Goal: Task Accomplishment & Management: Manage account settings

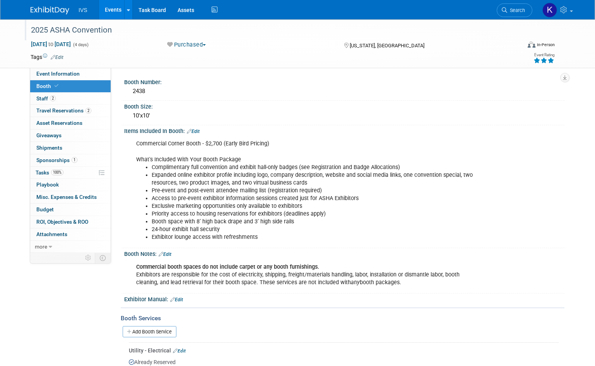
click at [82, 36] on div "2025 ASHA Convention" at bounding box center [269, 30] width 482 height 14
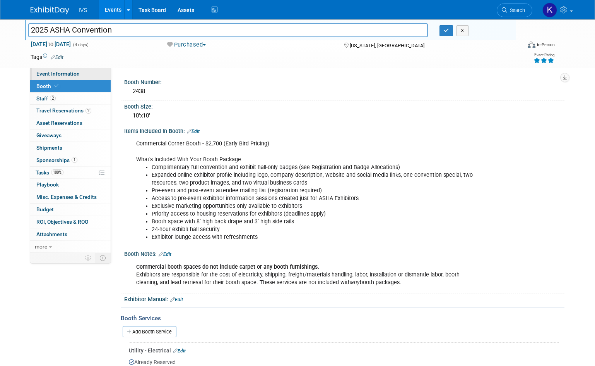
click at [91, 74] on link "Event Information" at bounding box center [70, 74] width 81 height 12
select select "National"
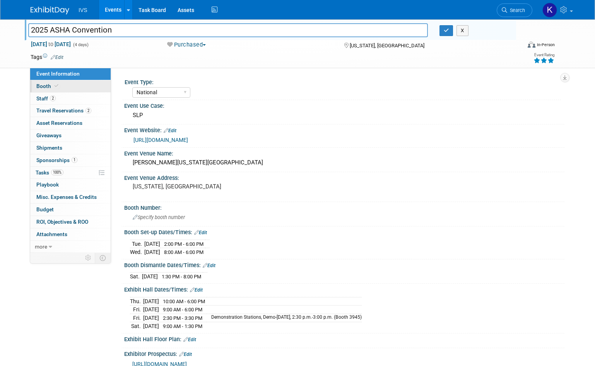
click at [76, 87] on link "Booth" at bounding box center [70, 86] width 81 height 12
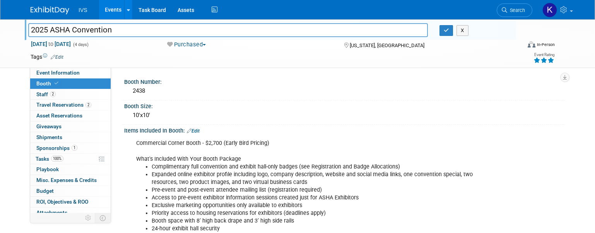
click at [303, 69] on div "Event Type: National Regional Sponsorship Speaking Event Use Case:" at bounding box center [338, 148] width 454 height 161
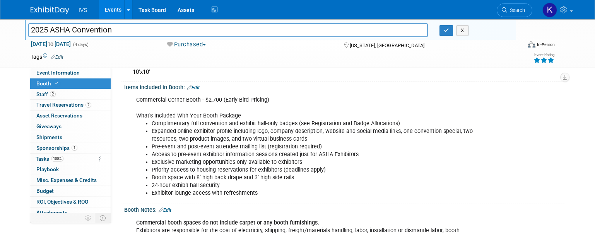
scroll to position [77, 0]
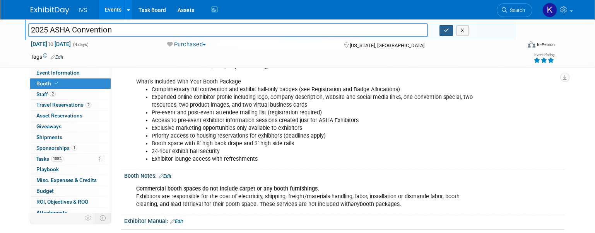
click at [454, 34] on button "button" at bounding box center [447, 30] width 14 height 11
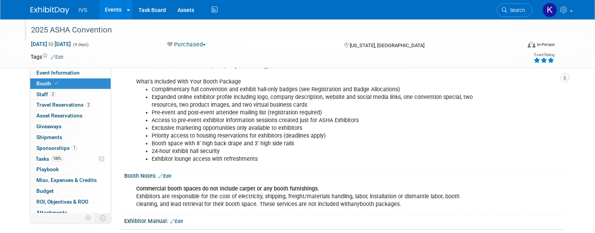
click at [308, 38] on div "2025 ASHA Convention" at bounding box center [272, 31] width 488 height 13
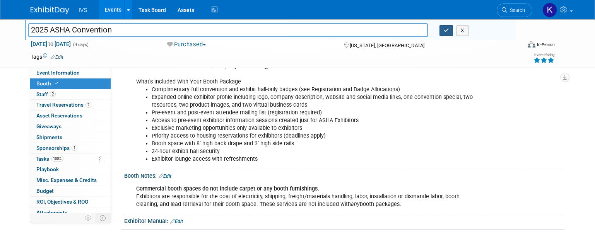
click at [450, 30] on icon "button" at bounding box center [446, 30] width 5 height 5
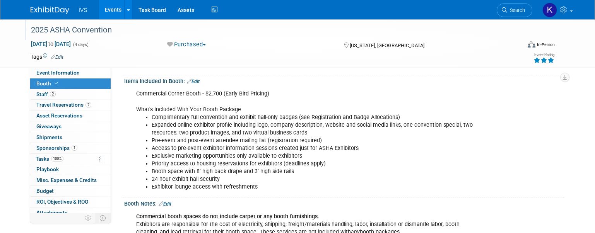
scroll to position [39, 0]
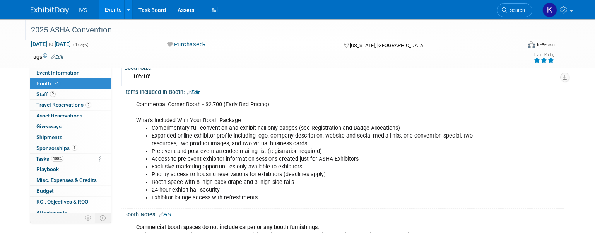
click at [245, 74] on div "10'x10'" at bounding box center [344, 77] width 429 height 12
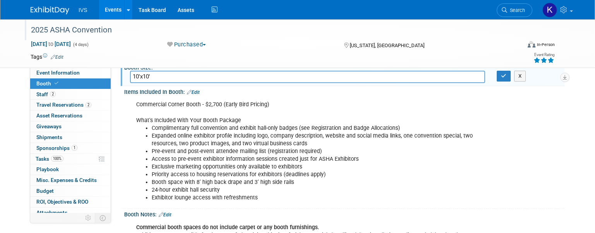
click at [254, 49] on div "[DATE] to [DATE] (4 days) [DATE] to [DATE] Purchased Committed Considering Not …" at bounding box center [293, 46] width 536 height 12
click at [498, 75] on button "button" at bounding box center [504, 76] width 14 height 11
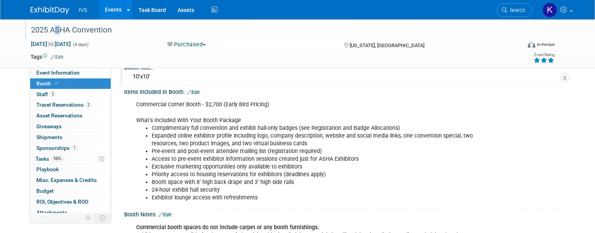
click at [58, 29] on div "2025 ASHA Convention" at bounding box center [269, 30] width 482 height 14
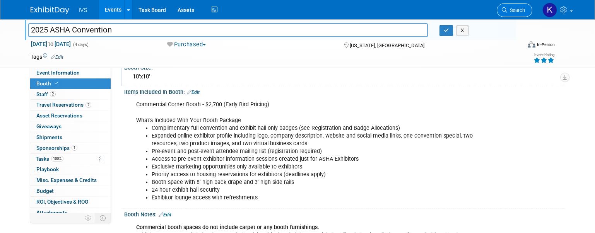
click at [517, 9] on span "Search" at bounding box center [517, 10] width 18 height 6
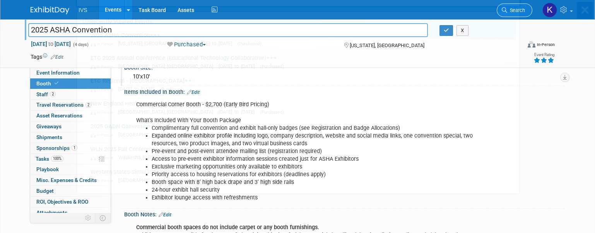
scroll to position [0, 0]
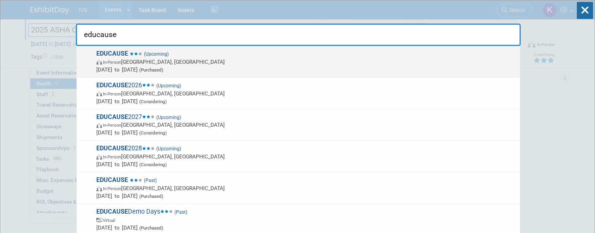
type input "educause"
click at [381, 62] on span "In-Person [GEOGRAPHIC_DATA], [GEOGRAPHIC_DATA]" at bounding box center [306, 62] width 420 height 8
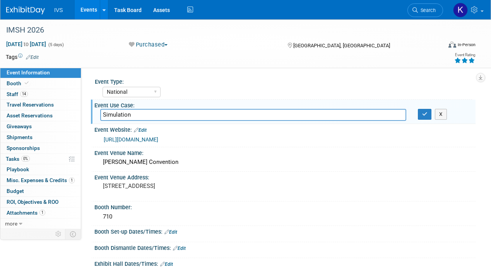
select select "National"
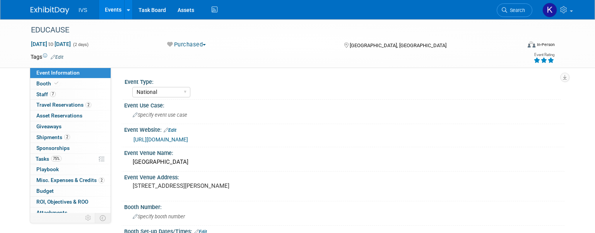
select select "National"
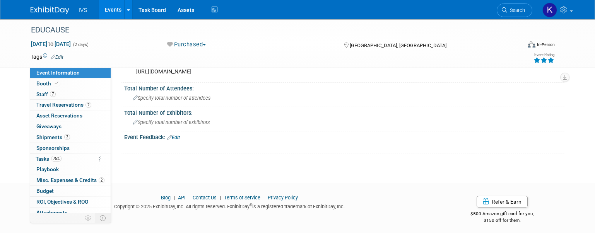
scroll to position [380, 0]
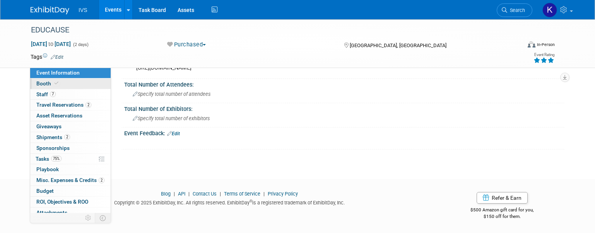
click at [47, 85] on span "Booth" at bounding box center [48, 84] width 24 height 6
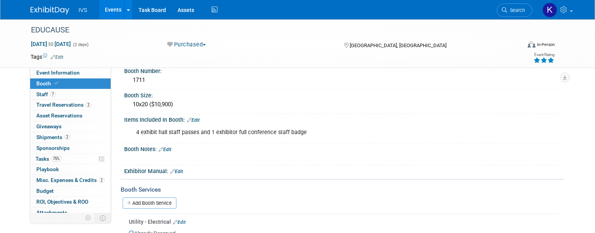
scroll to position [0, 0]
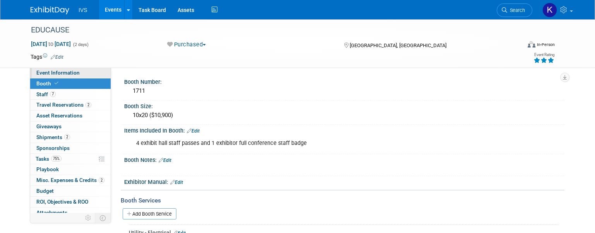
click at [86, 75] on link "Event Information" at bounding box center [70, 73] width 81 height 10
select select "National"
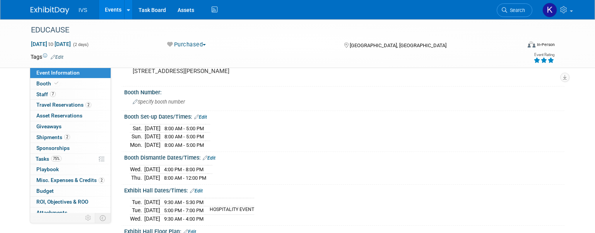
scroll to position [116, 0]
